Goal: Transaction & Acquisition: Purchase product/service

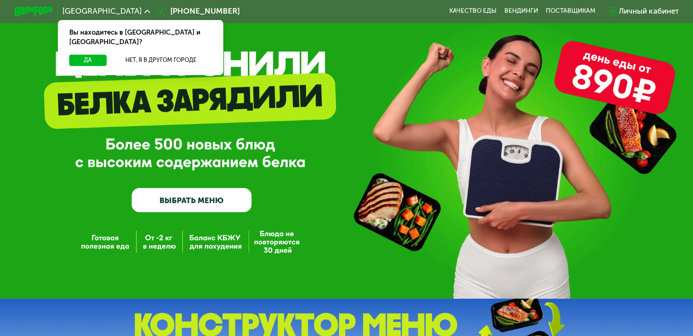
scroll to position [29, 0]
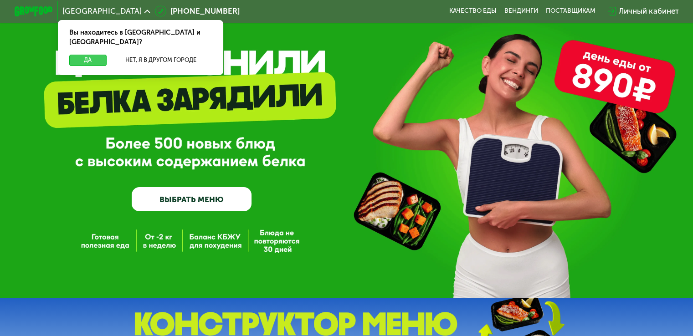
click at [83, 55] on button "Да" at bounding box center [87, 60] width 37 height 11
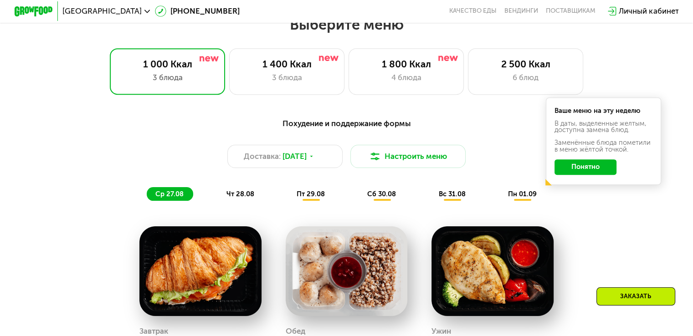
scroll to position [415, 0]
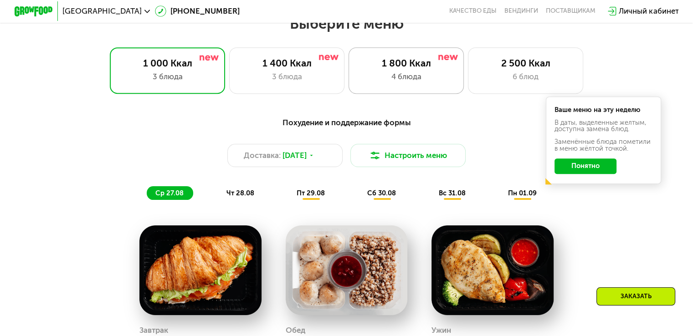
click at [416, 67] on div "1 800 Ккал" at bounding box center [406, 62] width 95 height 11
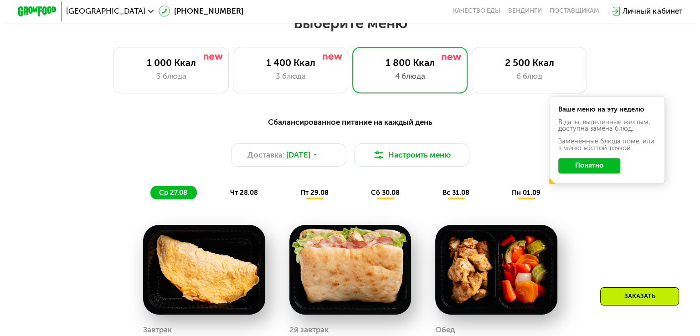
scroll to position [413, 0]
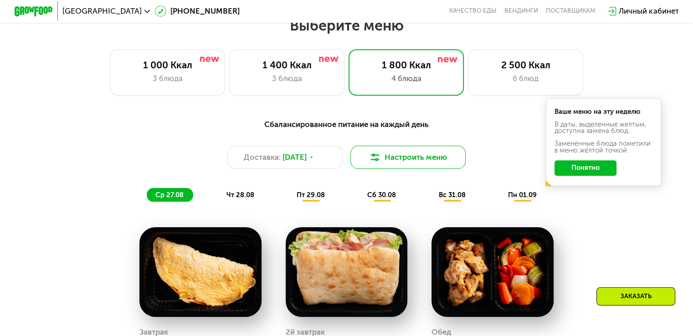
click at [437, 160] on button "Настроить меню" at bounding box center [408, 157] width 116 height 23
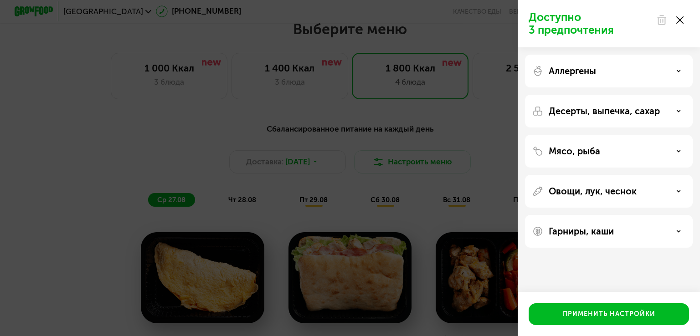
click at [576, 70] on p "Аллергены" at bounding box center [572, 71] width 47 height 11
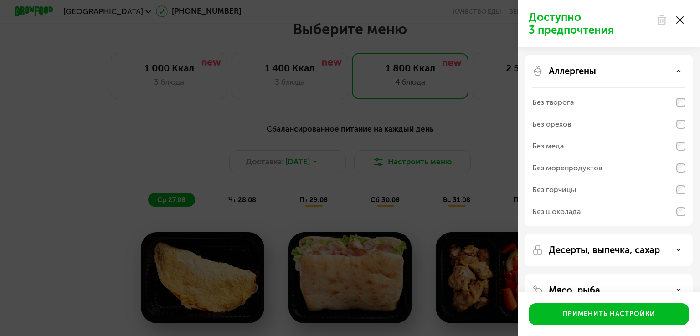
click at [576, 70] on p "Аллергены" at bounding box center [572, 71] width 47 height 11
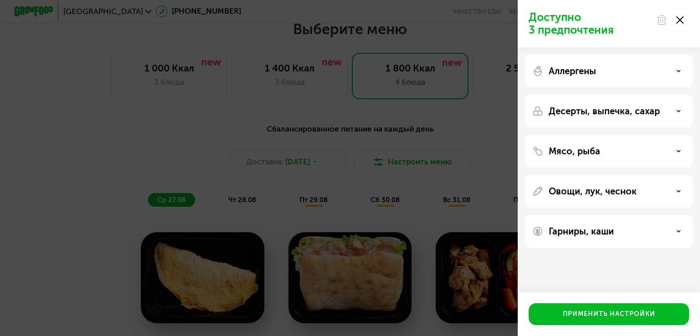
click at [573, 115] on p "Десерты, выпечка, сахар" at bounding box center [604, 111] width 111 height 11
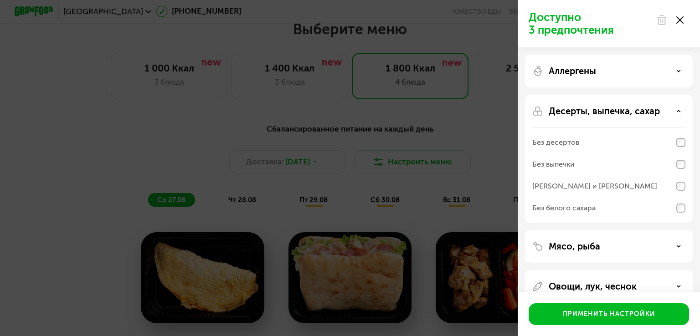
click at [573, 115] on p "Десерты, выпечка, сахар" at bounding box center [604, 111] width 111 height 11
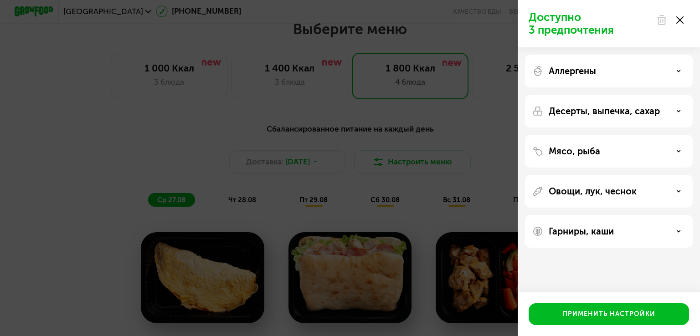
click at [570, 151] on p "Мясо, рыба" at bounding box center [574, 151] width 51 height 11
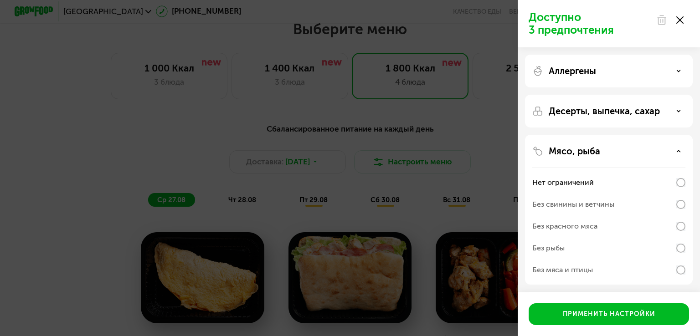
click at [570, 151] on p "Мясо, рыба" at bounding box center [574, 151] width 51 height 11
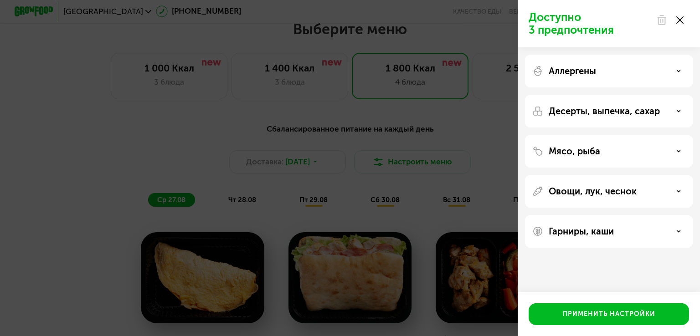
click at [567, 195] on p "Овощи, лук, чеснок" at bounding box center [593, 191] width 88 height 11
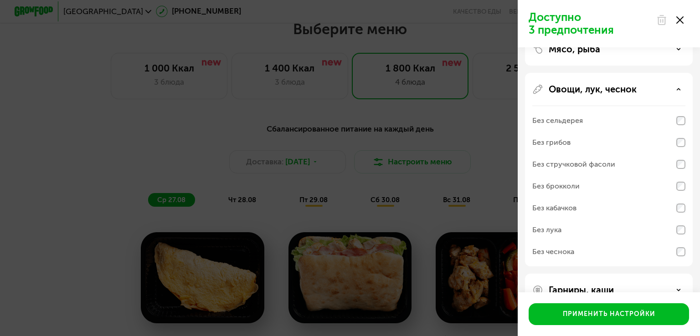
scroll to position [106, 0]
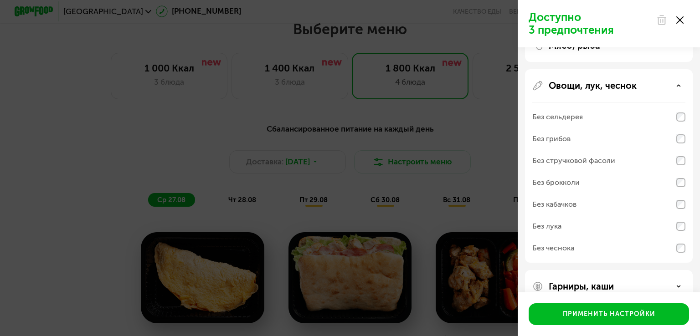
click at [599, 150] on div "Без грибов" at bounding box center [608, 161] width 153 height 22
click at [598, 161] on div "Без стручковой фасоли" at bounding box center [573, 160] width 83 height 11
click at [576, 237] on div "Без лука" at bounding box center [608, 248] width 153 height 22
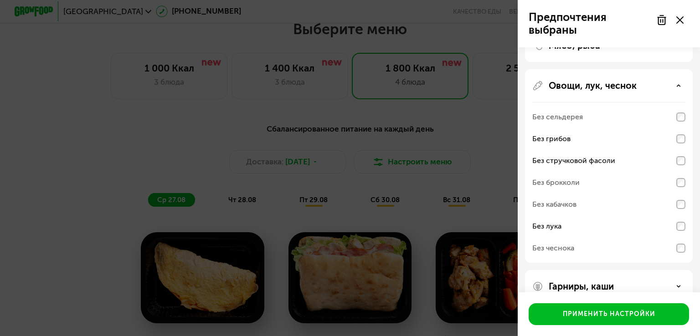
click at [585, 216] on div "Без кабачков" at bounding box center [608, 227] width 153 height 22
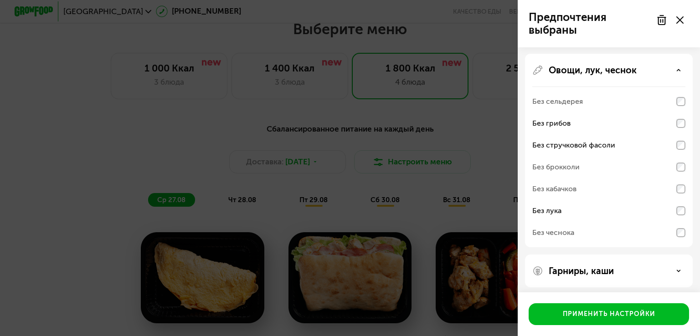
scroll to position [125, 0]
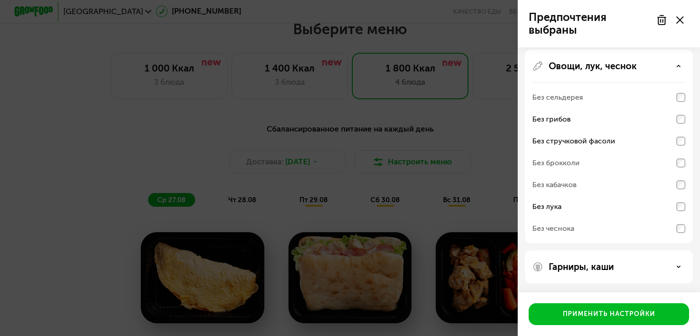
click at [576, 260] on div "Гарниры, каши" at bounding box center [609, 267] width 168 height 33
click at [578, 265] on p "Гарниры, каши" at bounding box center [581, 267] width 65 height 11
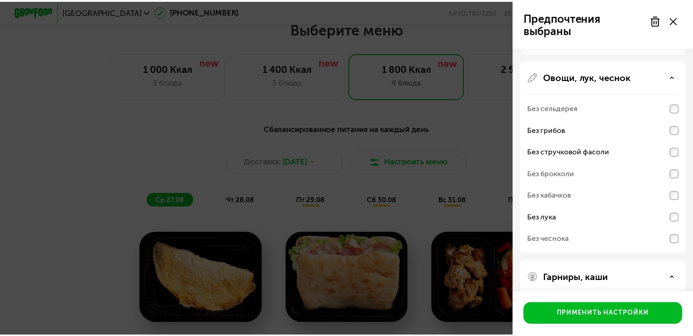
scroll to position [115, 0]
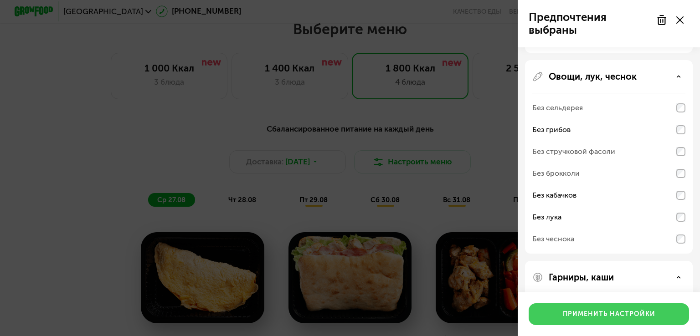
click at [597, 314] on div "Применить настройки" at bounding box center [609, 314] width 92 height 9
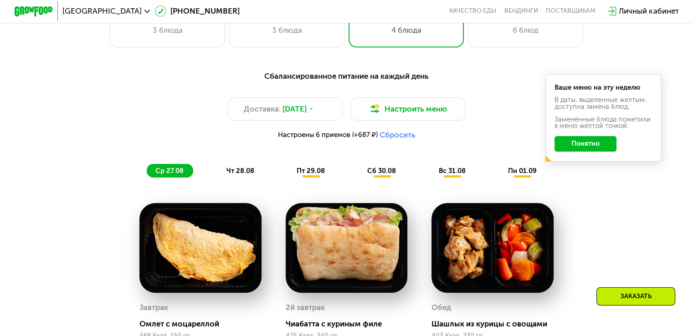
scroll to position [461, 0]
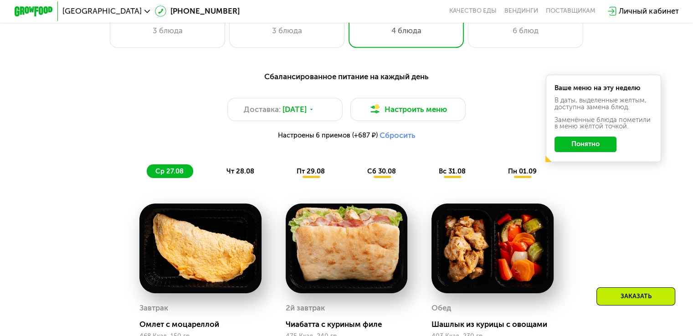
click at [231, 175] on span "чт 28.08" at bounding box center [240, 171] width 28 height 8
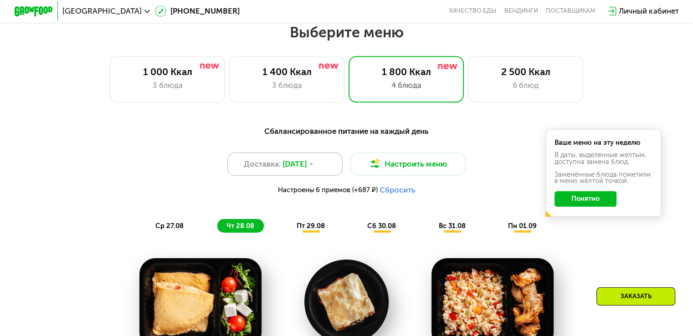
scroll to position [406, 0]
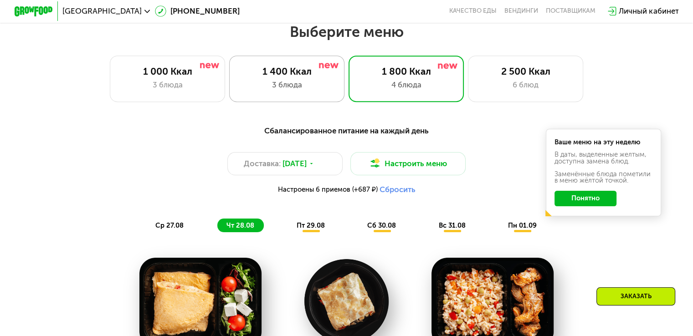
click at [349, 82] on div "1 400 Ккал 3 блюда" at bounding box center [407, 79] width 116 height 46
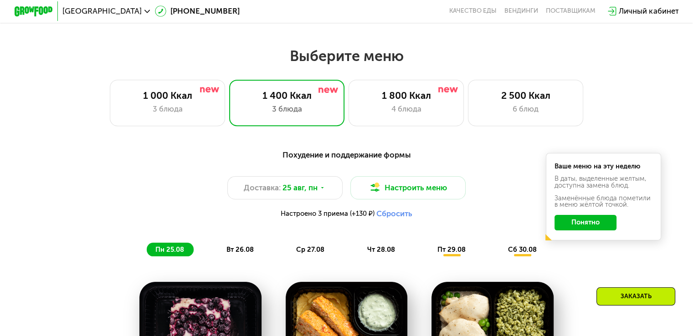
scroll to position [379, 0]
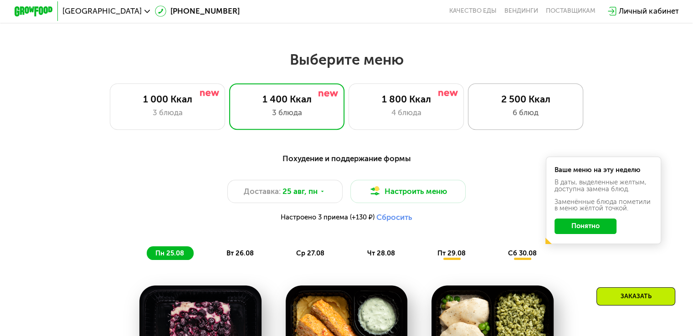
click at [544, 100] on div "2 500 Ккал" at bounding box center [525, 98] width 95 height 11
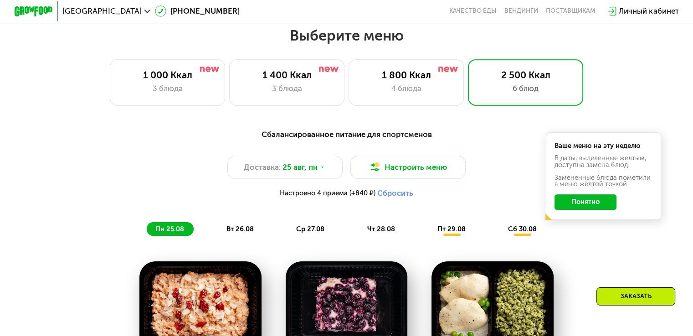
scroll to position [402, 0]
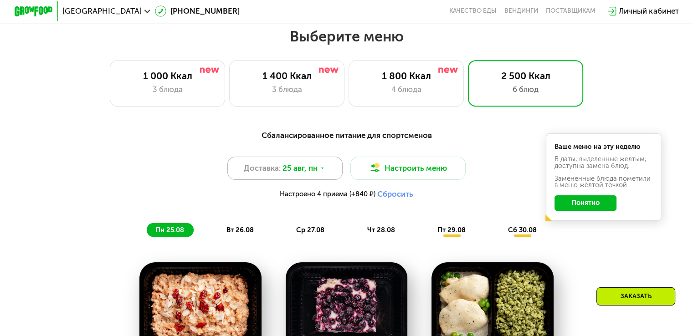
click at [320, 171] on icon at bounding box center [322, 168] width 6 height 6
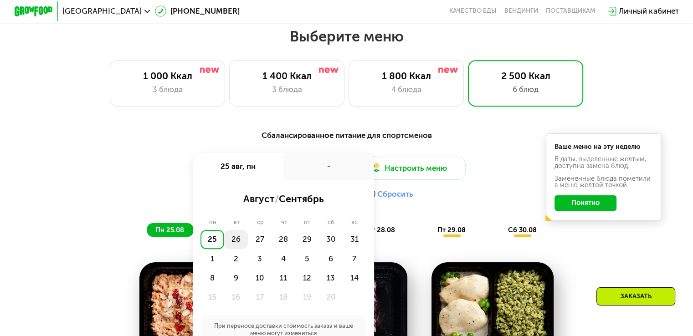
click at [248, 247] on div "26" at bounding box center [260, 239] width 24 height 19
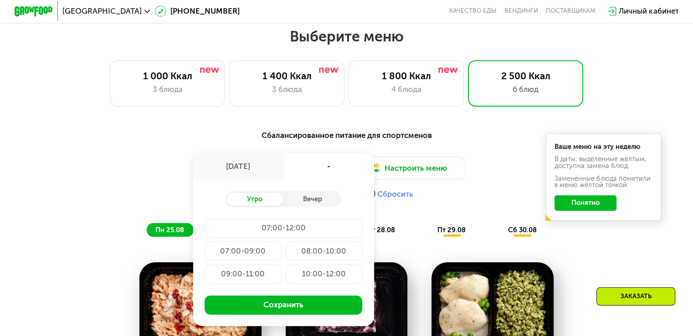
click at [162, 178] on div "Доставка: [DATE] авг, вт - Утро Вечер 07:00-12:00 07:00-09:00 08:00-10:00 09:00…" at bounding box center [347, 180] width 570 height 47
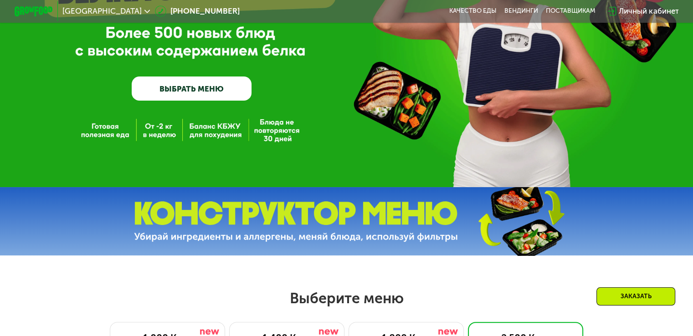
scroll to position [0, 0]
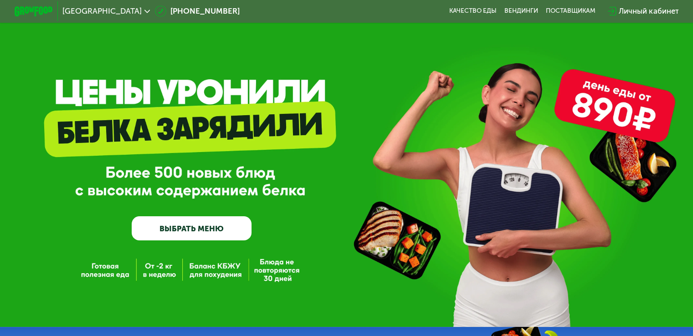
click at [202, 229] on link "ВЫБРАТЬ МЕНЮ" at bounding box center [192, 228] width 120 height 24
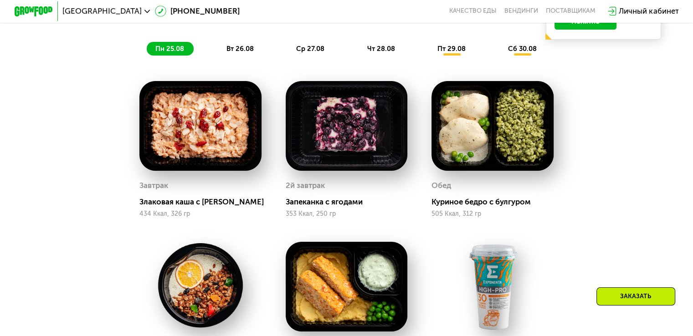
scroll to position [585, 0]
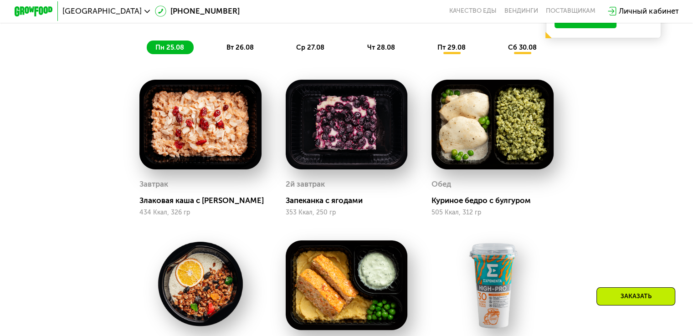
click at [227, 51] on span "вт 26.08" at bounding box center [239, 47] width 27 height 8
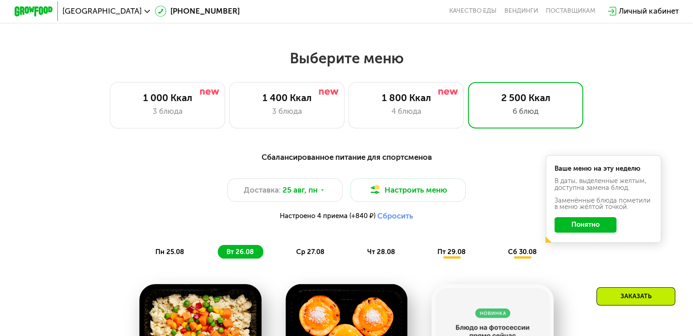
scroll to position [377, 0]
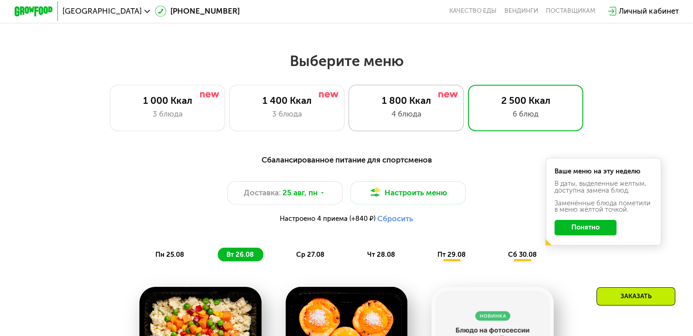
click at [408, 115] on div "4 блюда" at bounding box center [406, 113] width 95 height 11
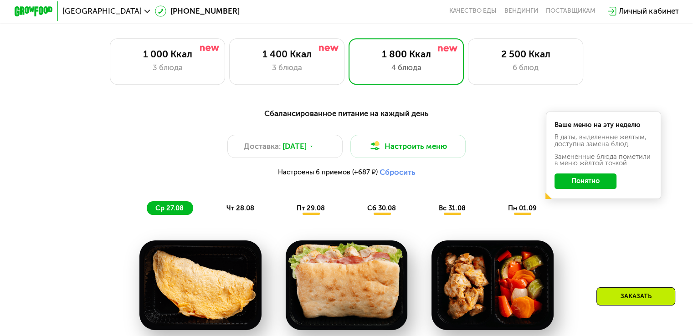
scroll to position [423, 0]
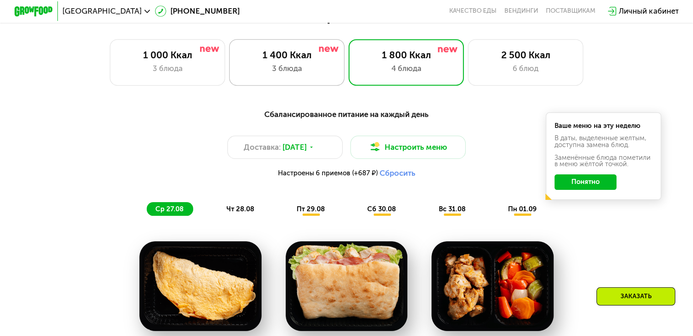
click at [349, 84] on div "1 400 Ккал 3 блюда" at bounding box center [407, 62] width 116 height 46
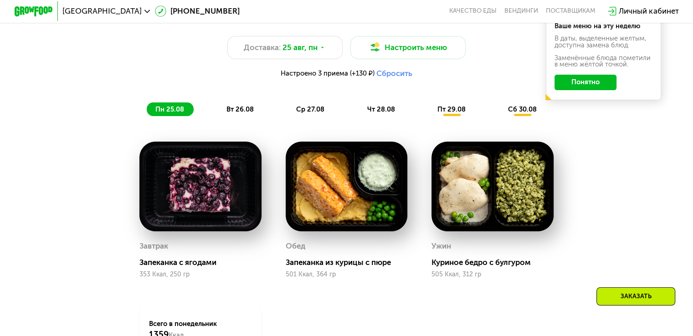
scroll to position [520, 0]
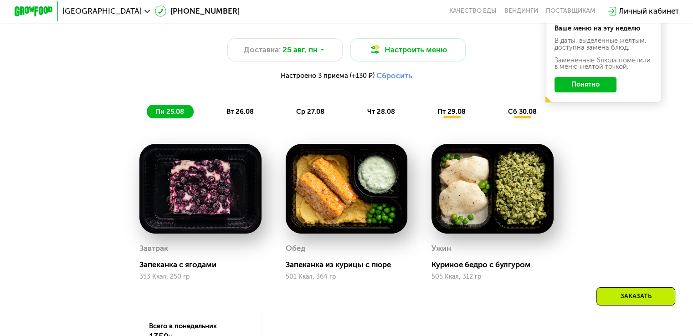
click at [239, 116] on span "вт 26.08" at bounding box center [239, 112] width 27 height 8
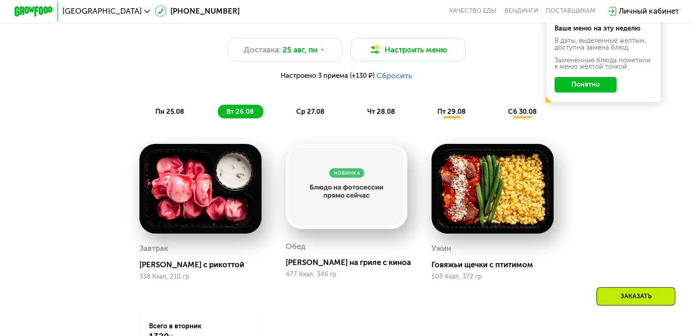
click at [308, 116] on span "ср 27.08" at bounding box center [310, 112] width 28 height 8
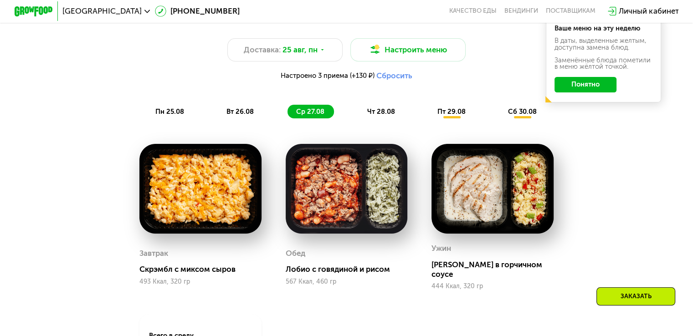
click at [334, 176] on img at bounding box center [347, 189] width 122 height 90
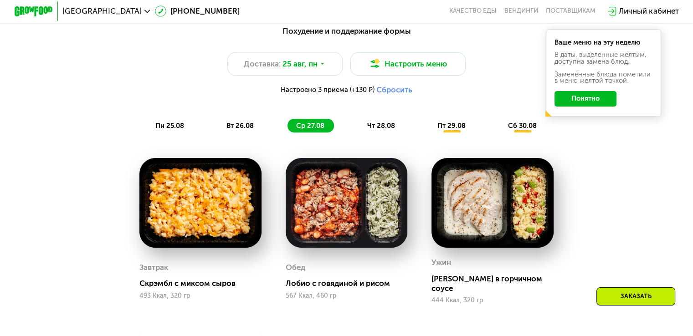
scroll to position [506, 0]
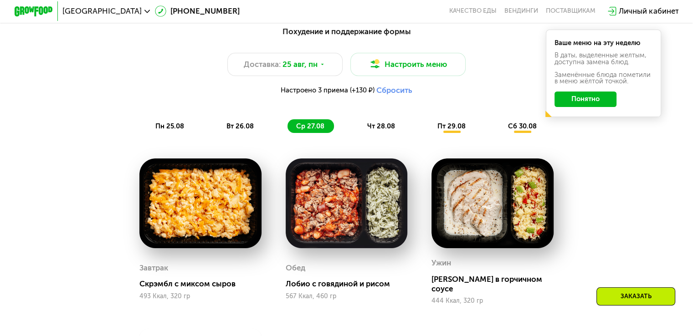
click at [373, 127] on span "чт 28.08" at bounding box center [381, 126] width 28 height 8
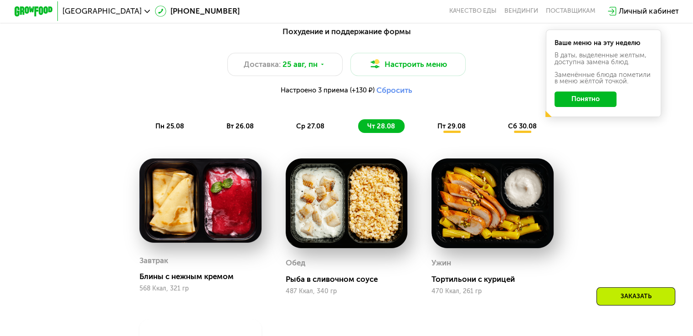
click at [447, 129] on span "пт 29.08" at bounding box center [451, 126] width 28 height 8
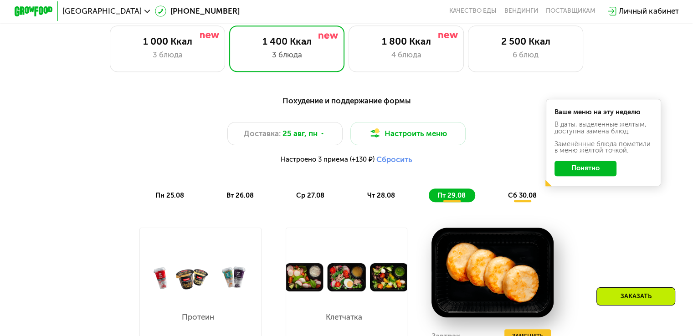
scroll to position [435, 0]
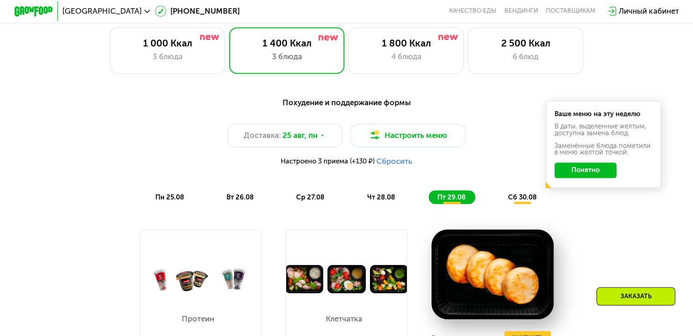
click at [515, 201] on span "сб 30.08" at bounding box center [522, 197] width 29 height 8
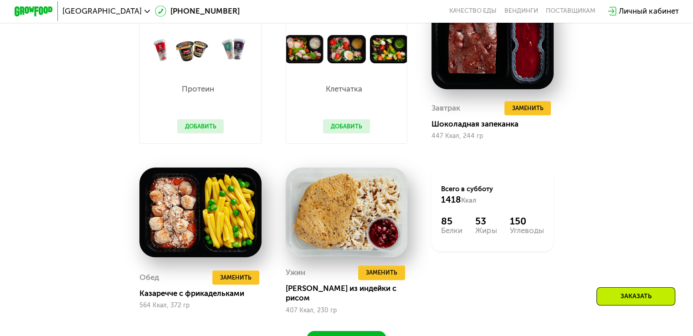
scroll to position [707, 0]
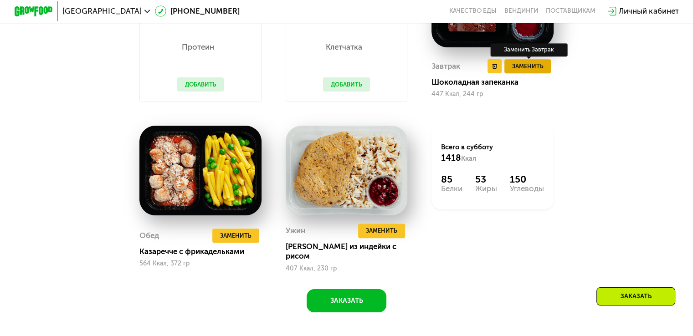
click at [538, 71] on span "Заменить" at bounding box center [527, 67] width 31 height 10
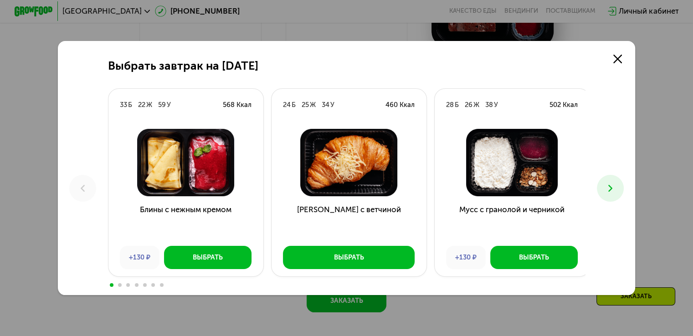
click at [611, 197] on button at bounding box center [610, 188] width 27 height 27
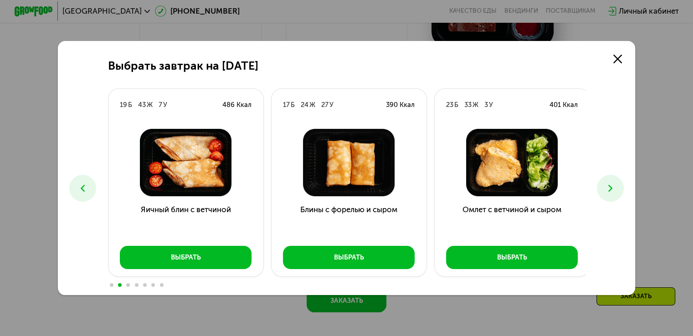
click at [611, 197] on button at bounding box center [610, 188] width 27 height 27
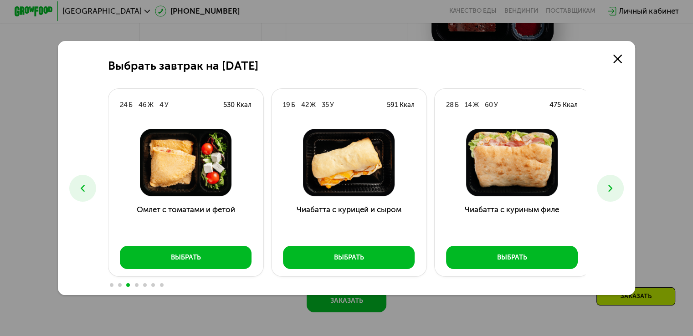
click at [611, 197] on button at bounding box center [610, 188] width 27 height 27
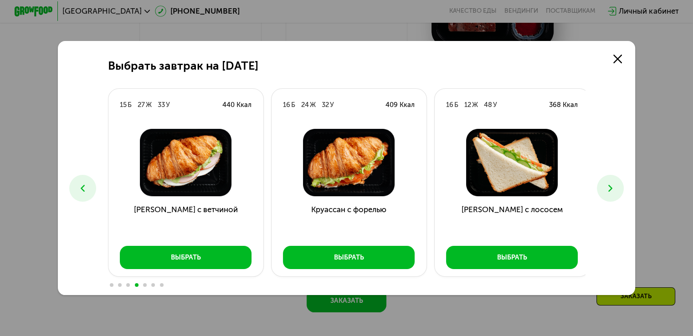
click at [680, 159] on div "Выбрать завтрак на [DATE] Б 22 Ж 59 У 568 Ккал Блины с нежным кремом +130 ₽ Выб…" at bounding box center [346, 168] width 693 height 336
click at [622, 56] on icon at bounding box center [617, 59] width 9 height 9
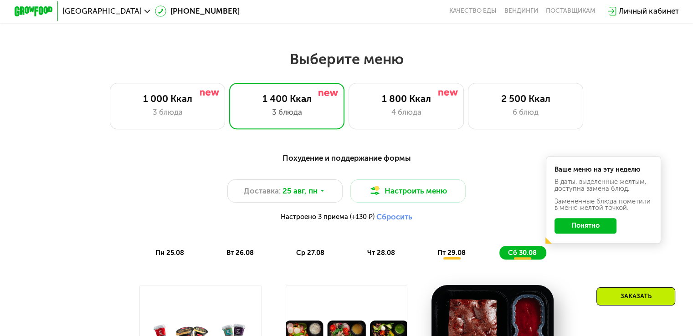
scroll to position [379, 0]
click at [177, 111] on div "3 блюда" at bounding box center [167, 112] width 95 height 11
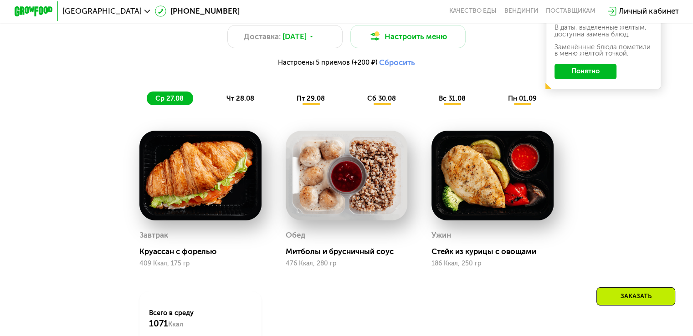
scroll to position [535, 0]
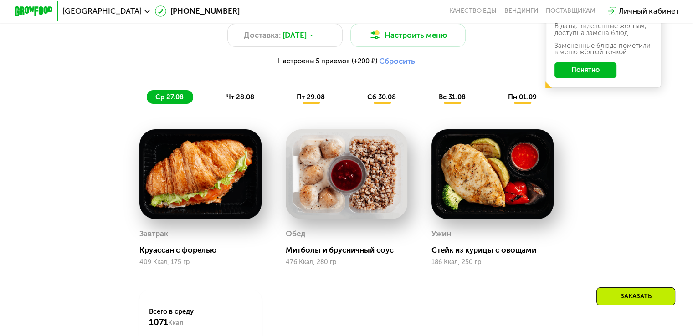
click at [288, 104] on div "чт 28.08" at bounding box center [311, 97] width 46 height 14
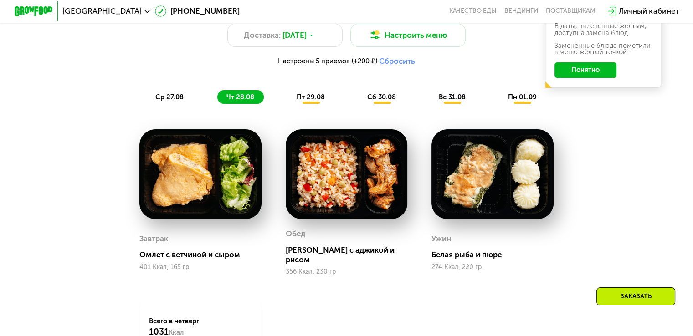
click at [319, 100] on span "пт 29.08" at bounding box center [311, 97] width 28 height 8
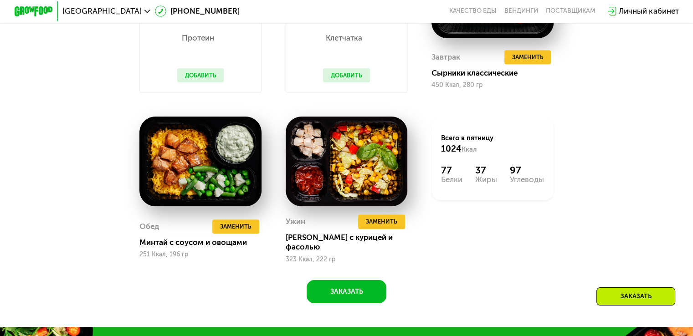
scroll to position [716, 0]
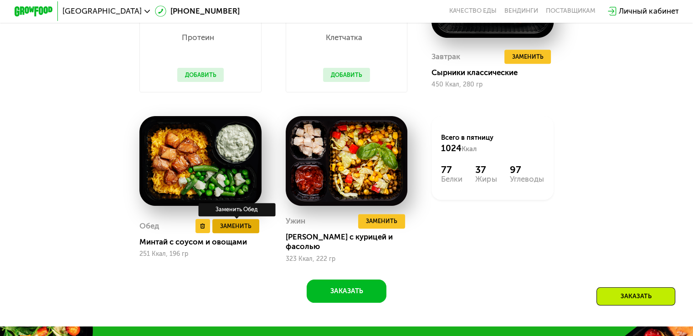
click at [241, 231] on span "Заменить" at bounding box center [235, 226] width 31 height 10
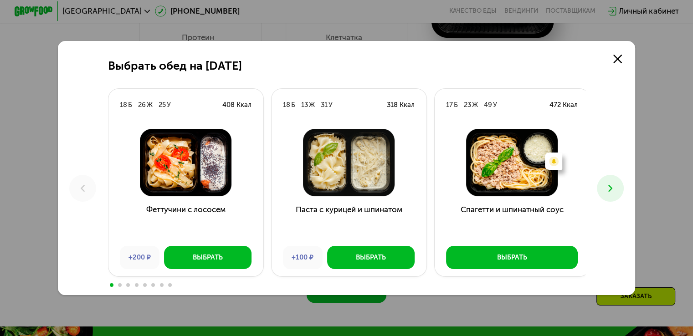
click at [609, 183] on icon at bounding box center [610, 188] width 11 height 11
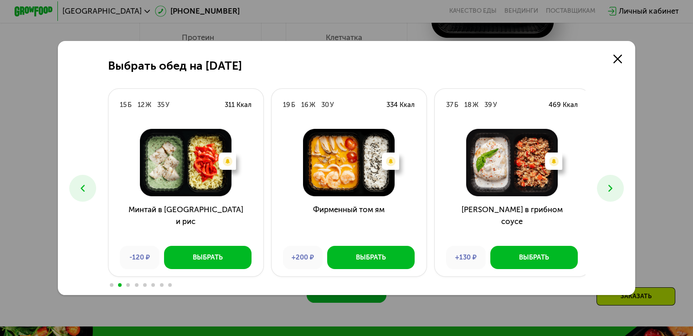
click at [609, 183] on icon at bounding box center [610, 188] width 11 height 11
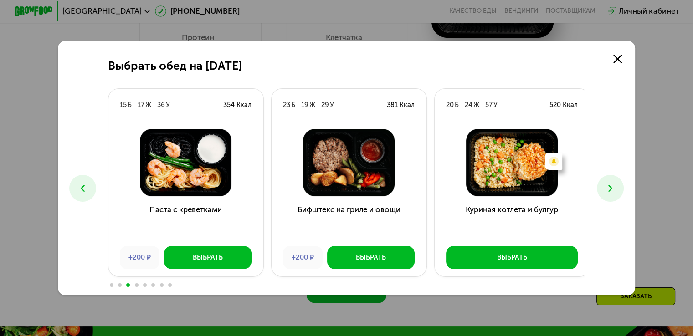
click at [653, 128] on div "Выбрать обед на [DATE] Б 26 Ж 25 У 408 Ккал Феттучини с лососем +200 ₽ Выбрать …" at bounding box center [346, 168] width 693 height 336
click at [621, 65] on link at bounding box center [617, 58] width 19 height 19
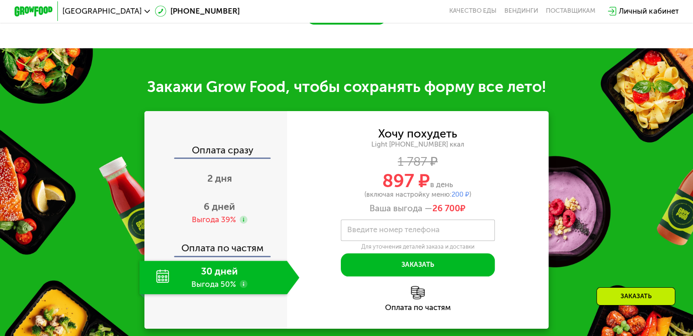
scroll to position [1022, 0]
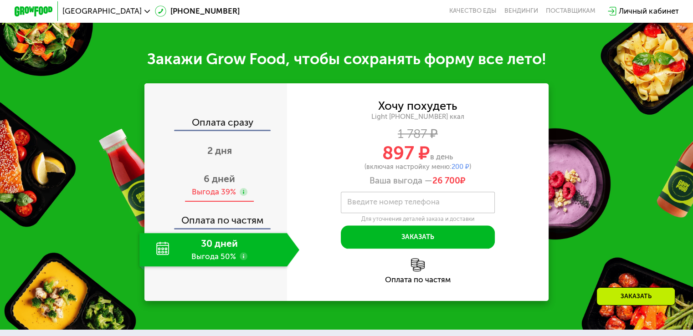
click at [238, 183] on div "6 дней Выгода 39%" at bounding box center [219, 186] width 160 height 34
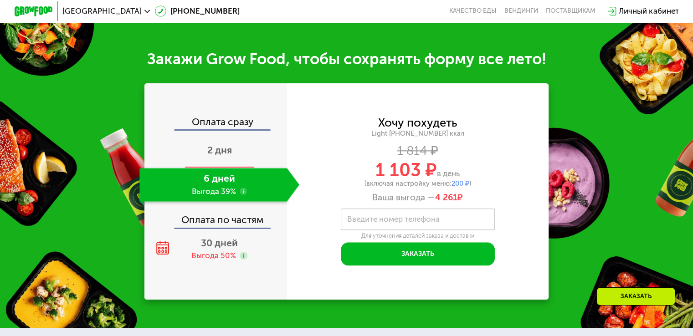
click at [253, 167] on div "2 дня" at bounding box center [219, 151] width 160 height 34
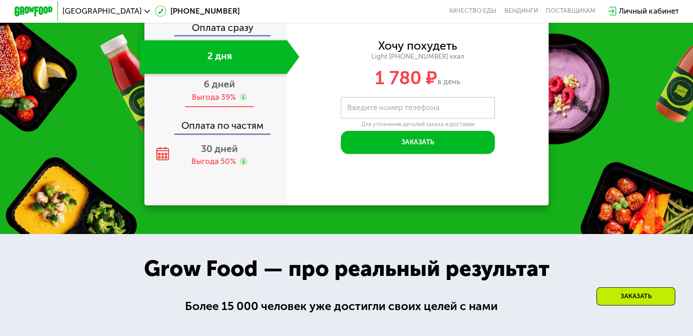
click at [257, 108] on div "6 дней Выгода 39%" at bounding box center [219, 91] width 160 height 34
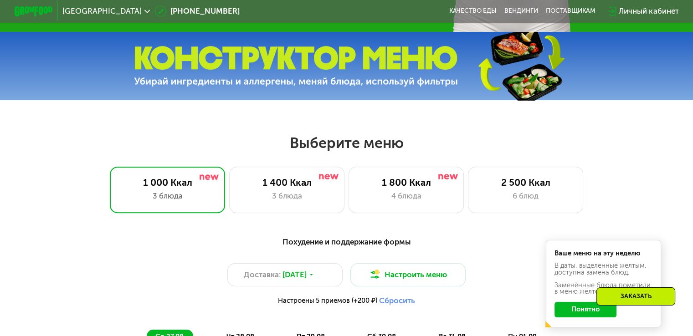
scroll to position [295, 0]
click at [349, 177] on div "1 400 Ккал 3 блюда" at bounding box center [407, 190] width 116 height 46
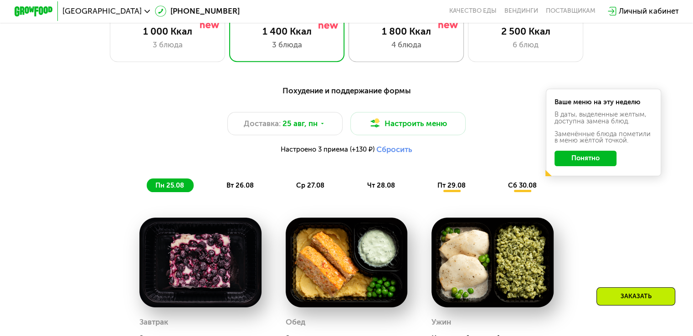
scroll to position [442, 0]
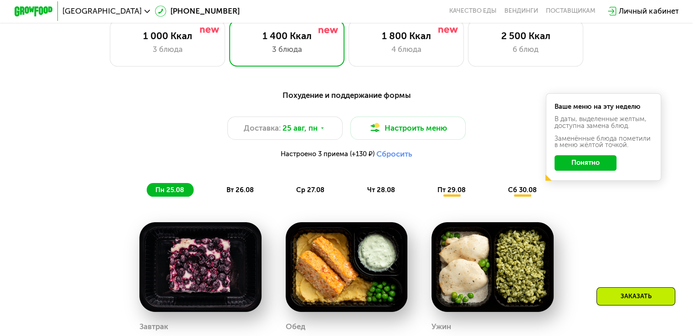
click at [250, 194] on span "вт 26.08" at bounding box center [239, 190] width 27 height 8
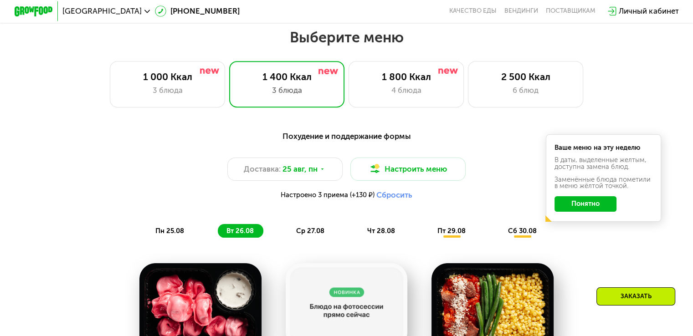
scroll to position [401, 0]
click at [468, 86] on div "1 800 Ккал 4 блюда" at bounding box center [526, 84] width 116 height 46
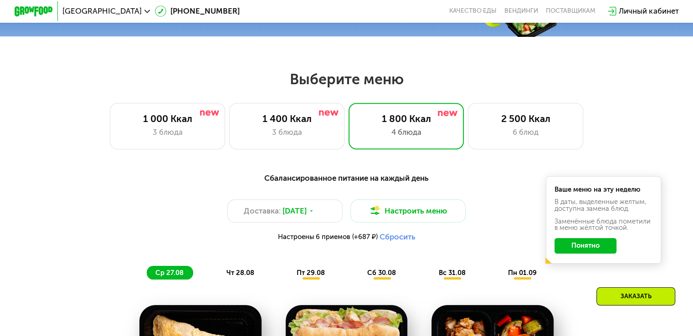
scroll to position [338, 0]
